Goal: Task Accomplishment & Management: Use online tool/utility

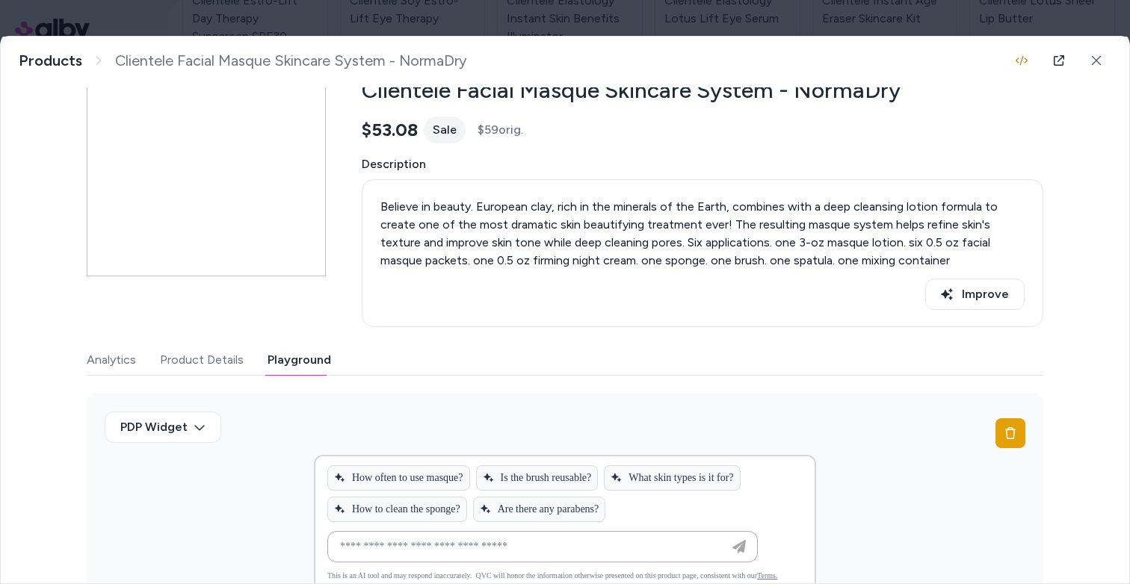
scroll to position [203, 0]
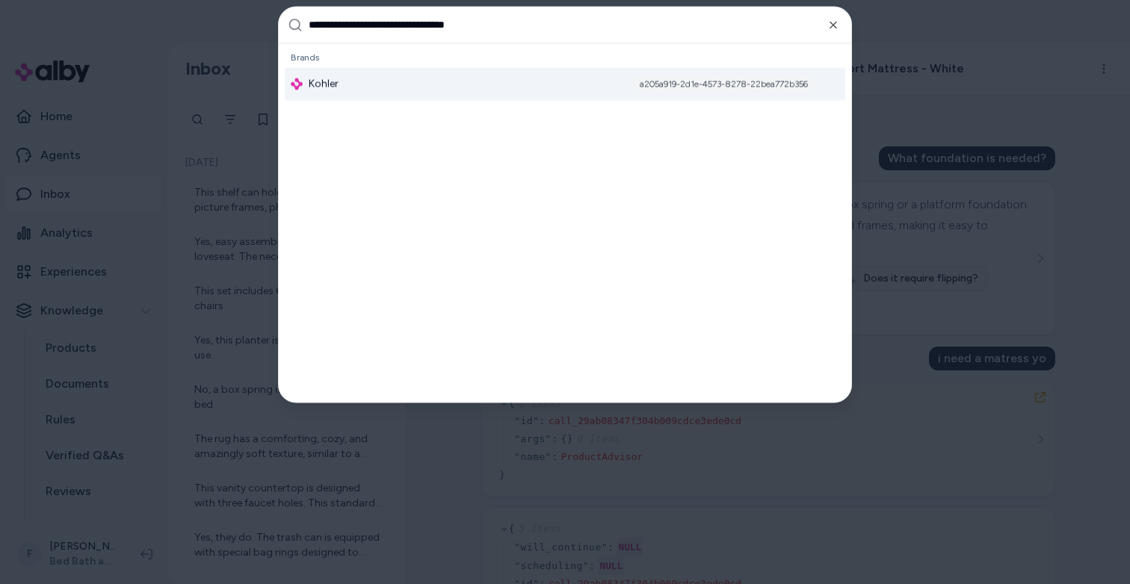
type input "**********"
click at [414, 90] on div "Kohler a205a919-2d1e-4573-8278-22bea772b356" at bounding box center [565, 83] width 560 height 33
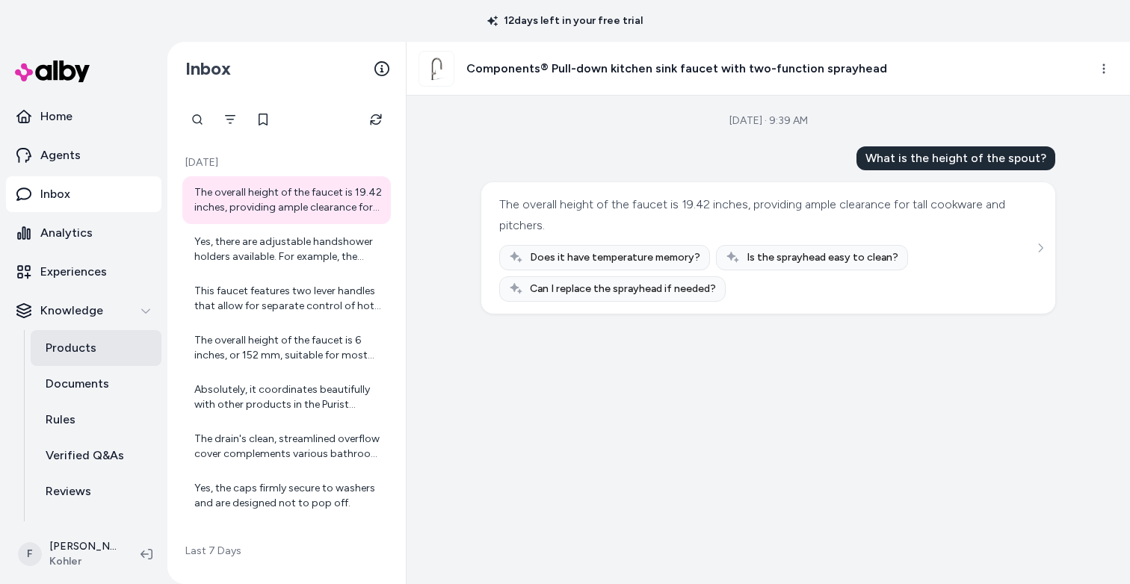
click at [83, 348] on p "Products" at bounding box center [71, 348] width 51 height 18
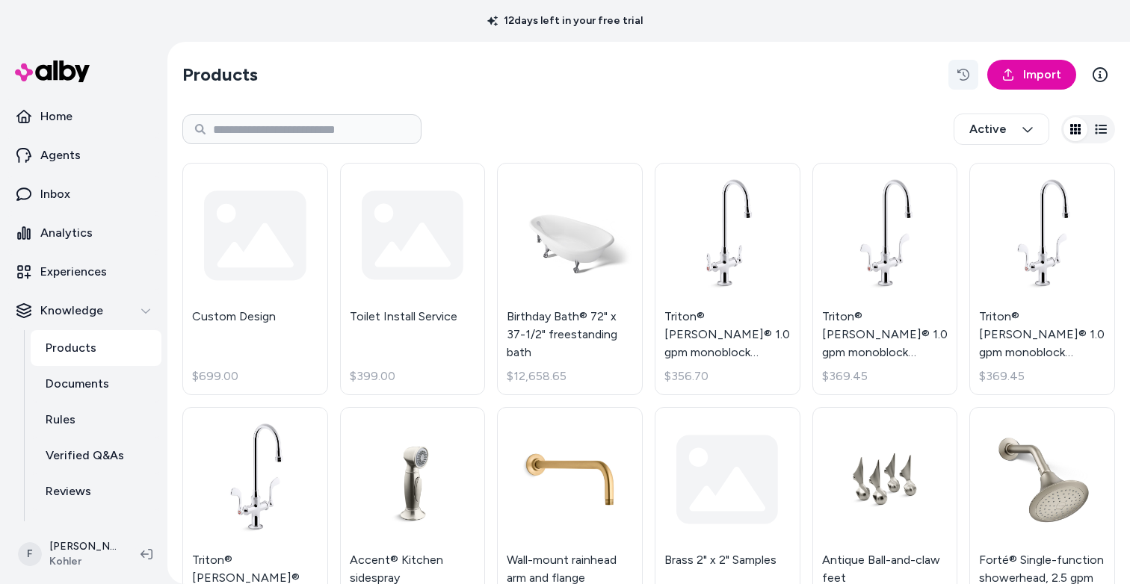
click at [959, 75] on icon "button" at bounding box center [963, 75] width 12 height 12
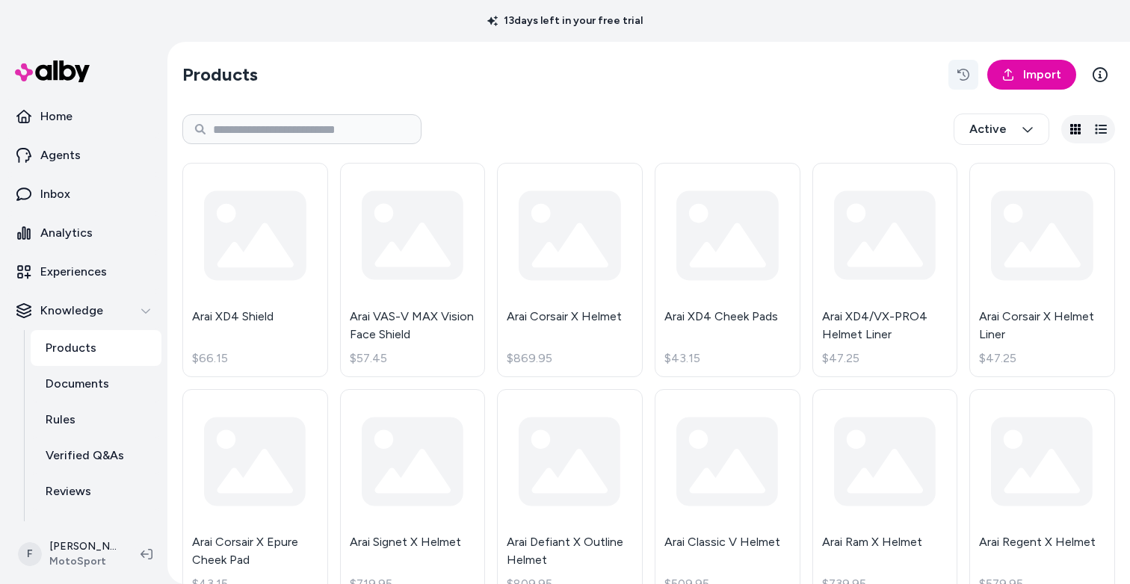
click at [959, 71] on icon "button" at bounding box center [963, 75] width 12 height 12
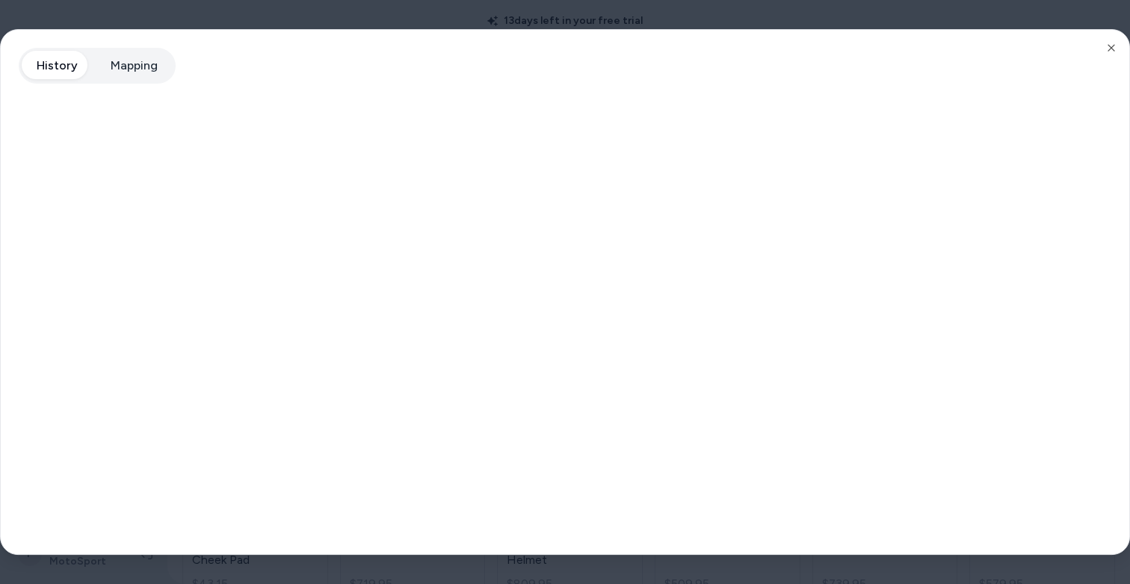
click at [530, 12] on div at bounding box center [565, 292] width 1130 height 584
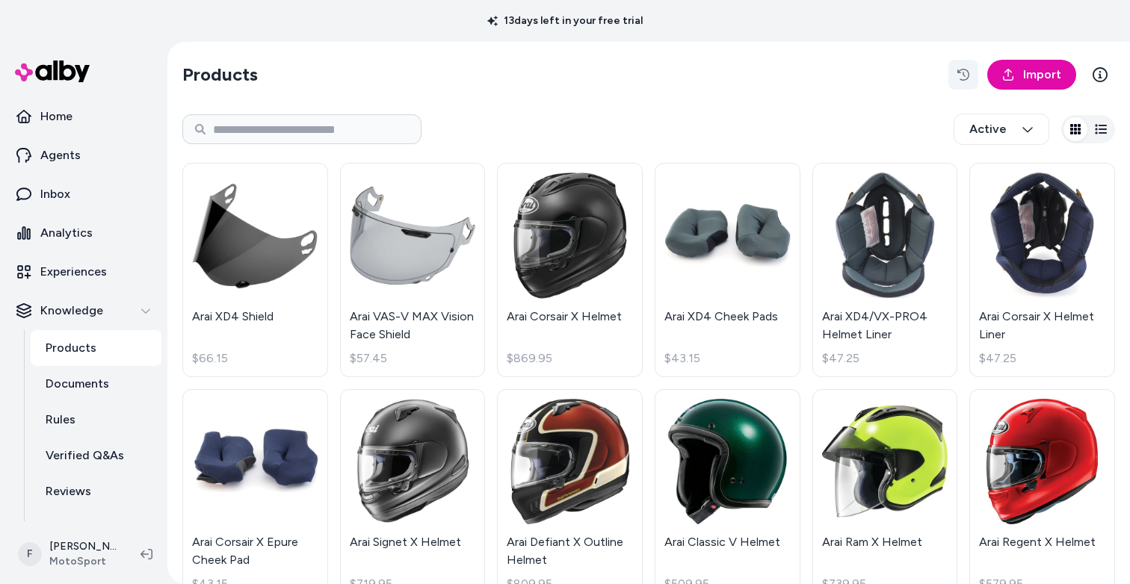
click at [957, 75] on icon "button" at bounding box center [963, 75] width 12 height 12
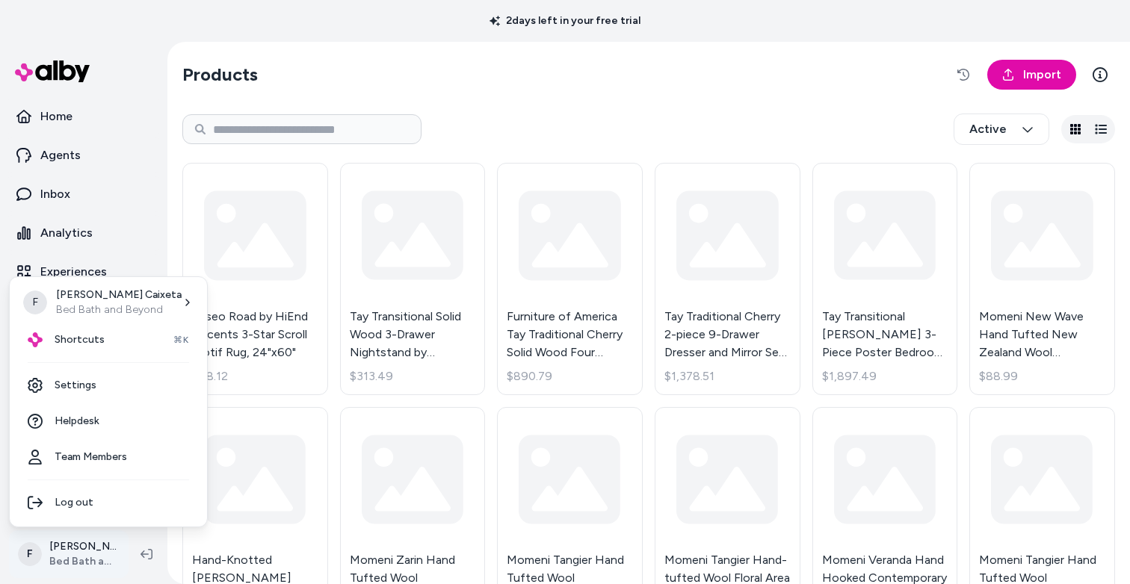
click at [86, 557] on html "2 days left in your free trial Home Agents Inbox Analytics Experiences Knowledg…" at bounding box center [565, 292] width 1130 height 584
click at [605, 99] on html "2 days left in your free trial Home Agents Inbox Analytics Experiences Knowledg…" at bounding box center [565, 292] width 1130 height 584
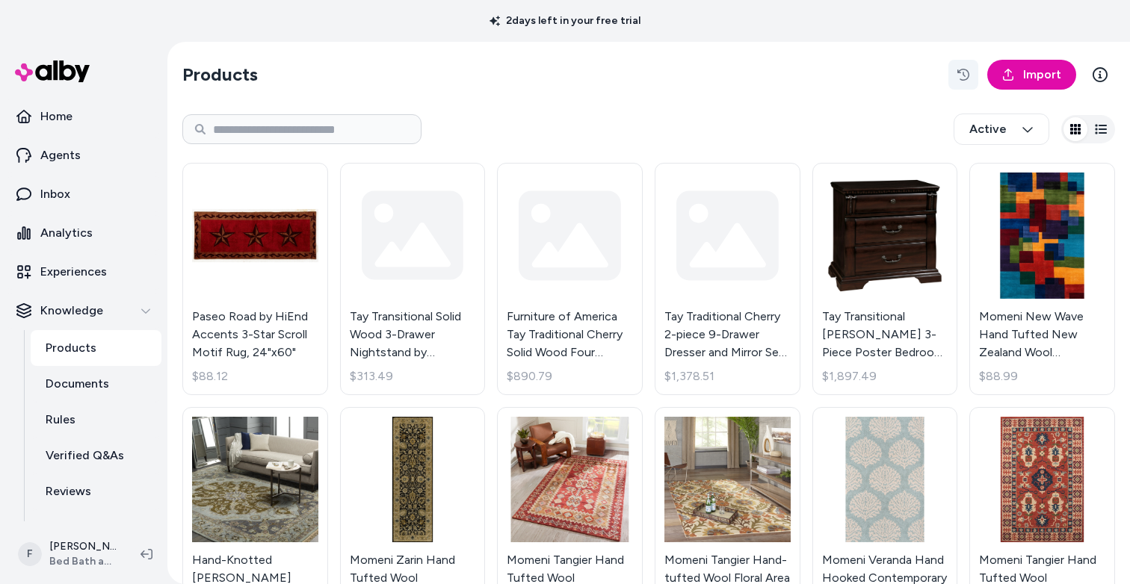
click at [957, 69] on icon "button" at bounding box center [963, 75] width 12 height 12
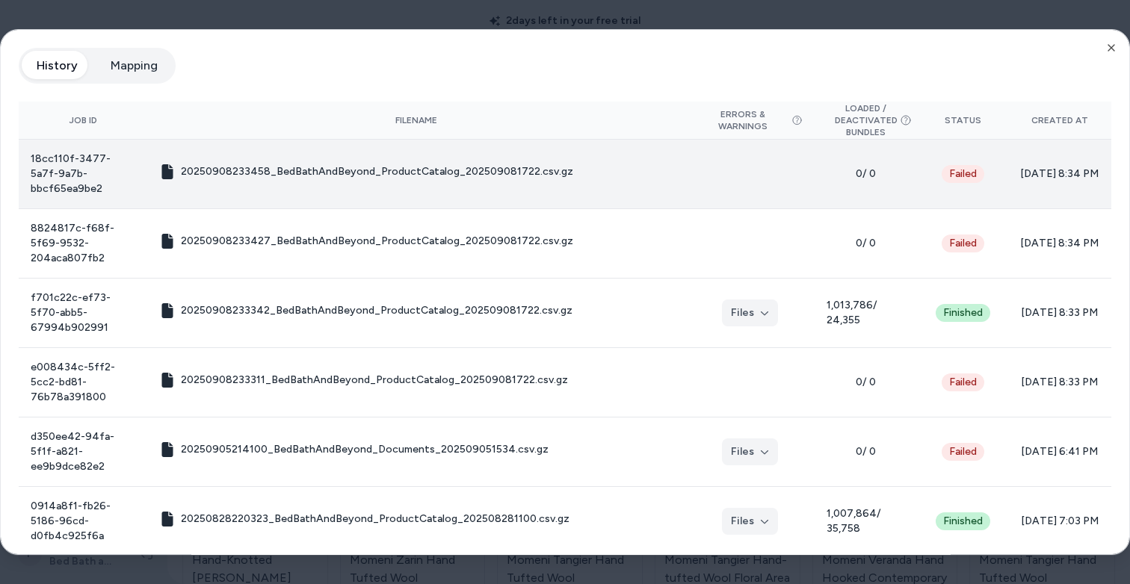
click at [499, 164] on span "20250908233458_BedBathAndBeyond_ProductCatalog_202509081722.csv.gz" at bounding box center [377, 171] width 392 height 15
click at [247, 164] on span "20250908233458_BedBathAndBeyond_ProductCatalog_202509081722.csv.gz" at bounding box center [377, 171] width 392 height 15
click at [166, 164] on icon at bounding box center [166, 171] width 11 height 15
click at [288, 164] on span "20250908233458_BedBathAndBeyond_ProductCatalog_202509081722.csv.gz" at bounding box center [377, 171] width 392 height 15
click at [426, 168] on span "20250908233458_BedBathAndBeyond_ProductCatalog_202509081722.csv.gz" at bounding box center [377, 171] width 392 height 15
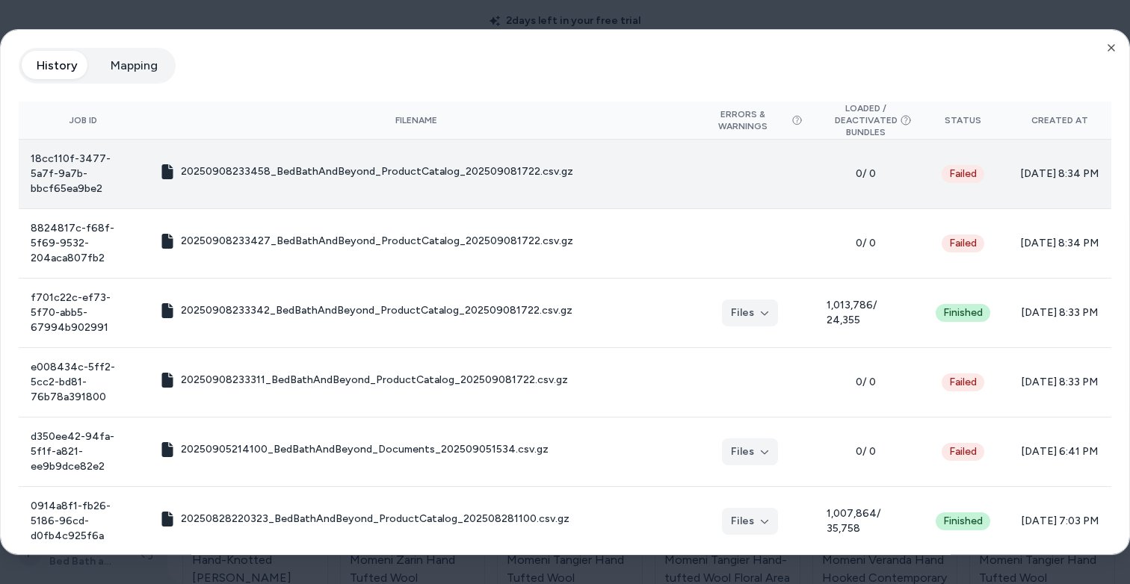
click at [521, 164] on span "20250908233458_BedBathAndBeyond_ProductCatalog_202509081722.csv.gz" at bounding box center [377, 171] width 392 height 15
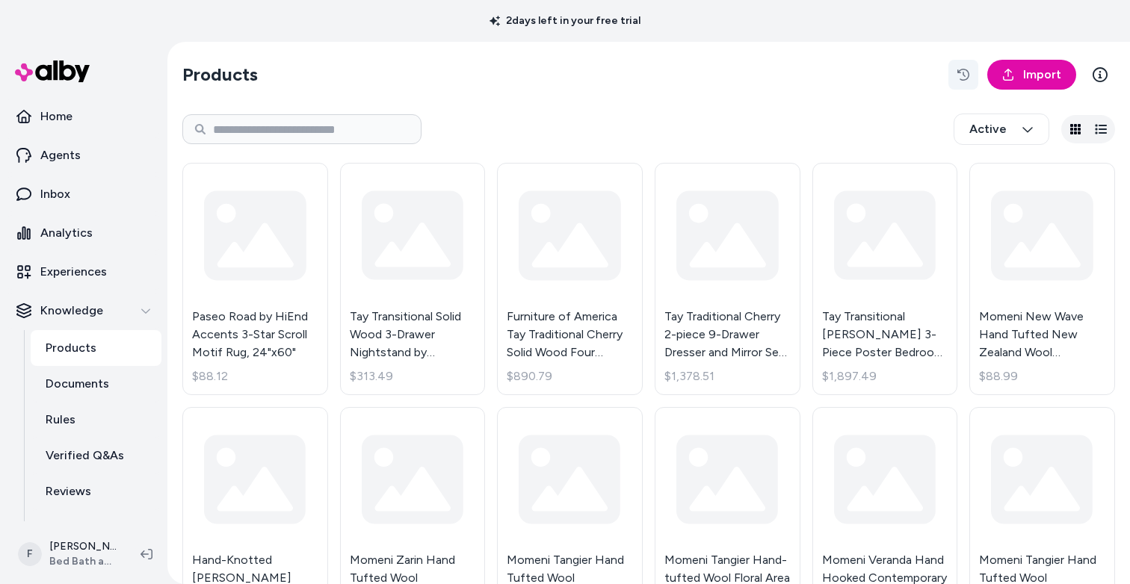
click at [957, 74] on icon "button" at bounding box center [963, 75] width 12 height 12
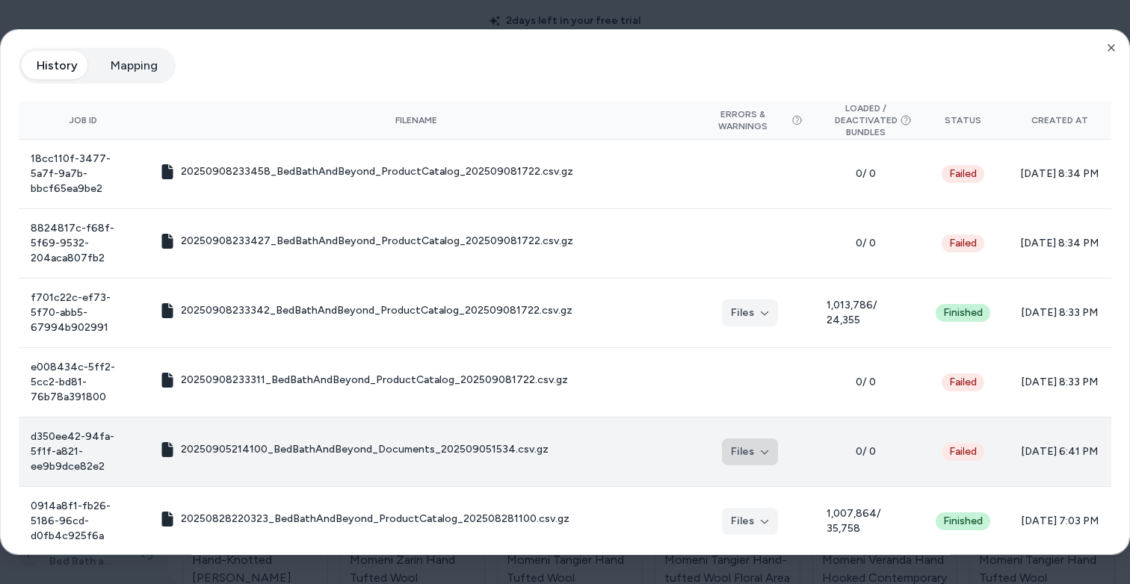
click at [760, 448] on icon "button" at bounding box center [764, 452] width 9 height 9
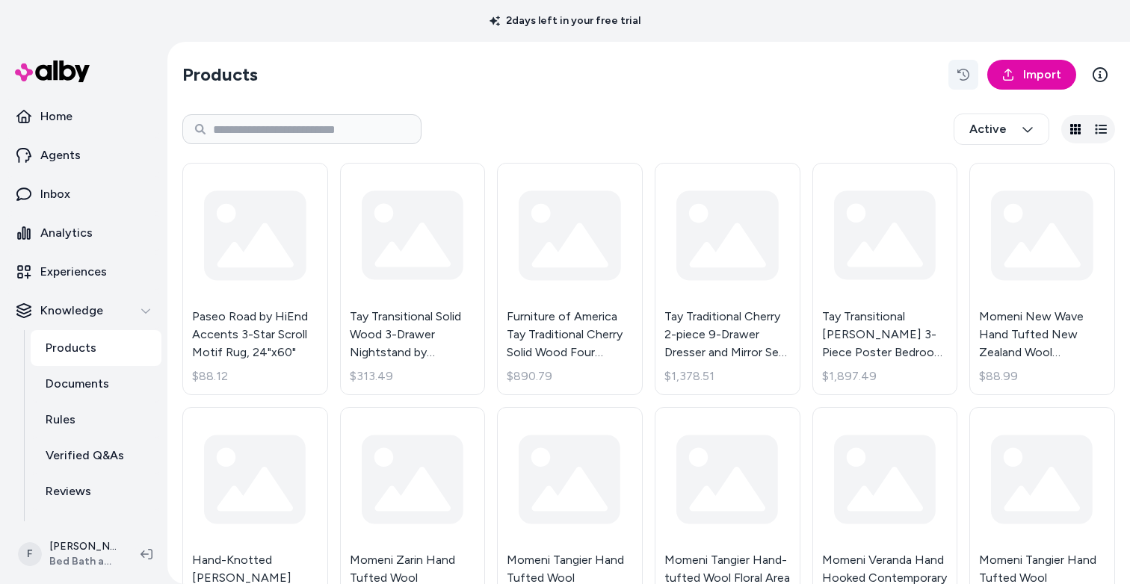
click at [959, 74] on icon "button" at bounding box center [963, 75] width 12 height 12
